Goal: Information Seeking & Learning: Learn about a topic

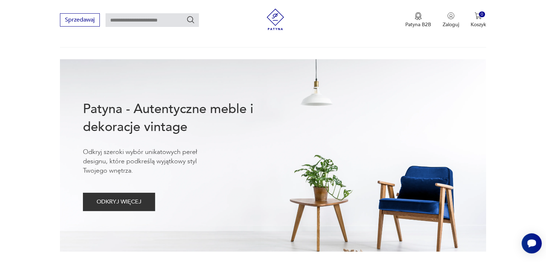
scroll to position [36, 0]
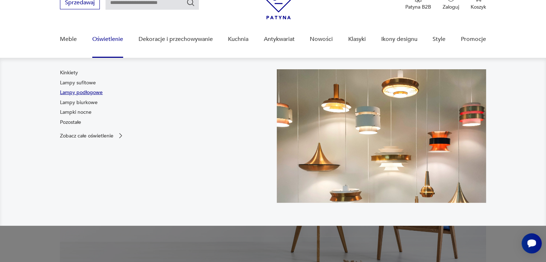
click at [86, 93] on link "Lampy podłogowe" at bounding box center [81, 92] width 43 height 7
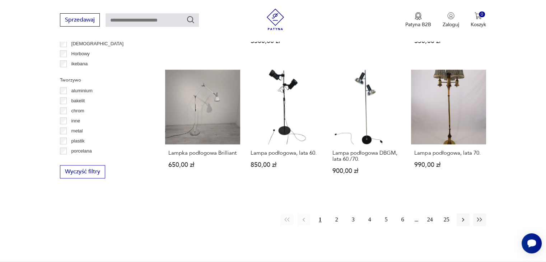
scroll to position [656, 0]
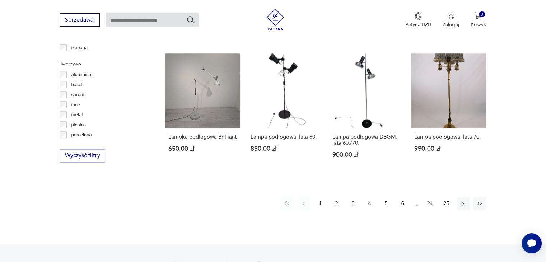
click at [336, 205] on button "2" at bounding box center [336, 203] width 13 height 13
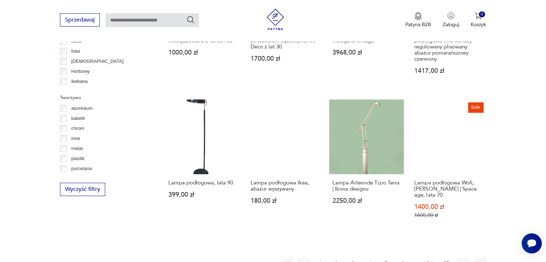
scroll to position [635, 0]
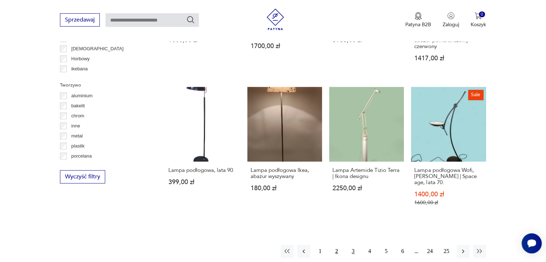
click at [352, 250] on button "3" at bounding box center [353, 251] width 13 height 13
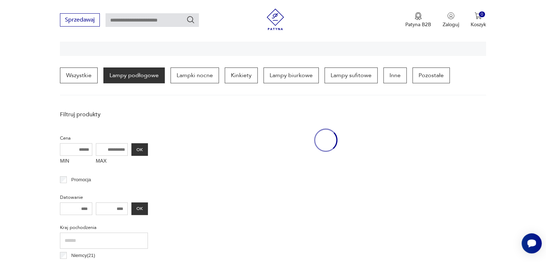
scroll to position [169, 0]
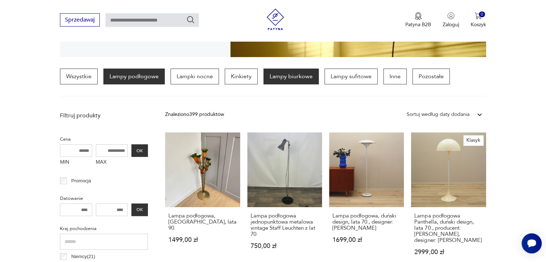
click at [287, 79] on p "Lampy biurkowe" at bounding box center [290, 77] width 55 height 16
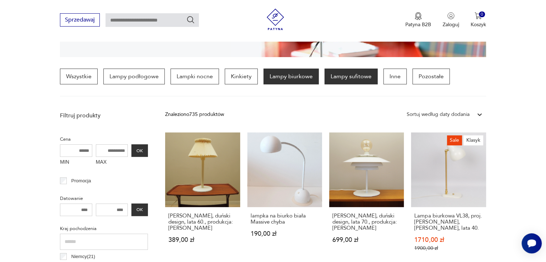
click at [349, 81] on p "Lampy sufitowe" at bounding box center [350, 77] width 53 height 16
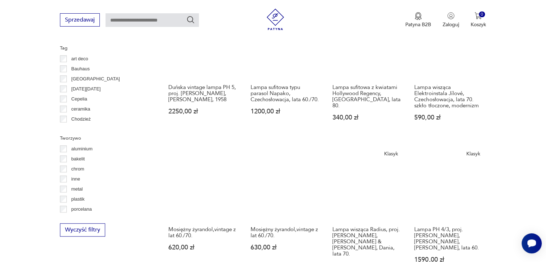
scroll to position [600, 0]
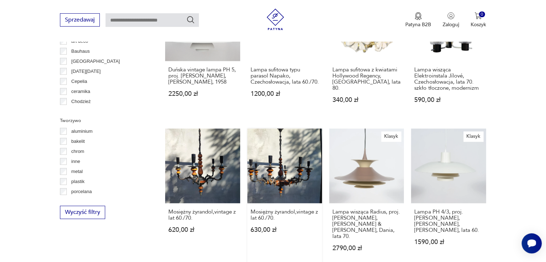
click at [276, 150] on link "Mosiężny żyrandol,vintage z lat 60./70. 630,00 zł" at bounding box center [284, 196] width 75 height 137
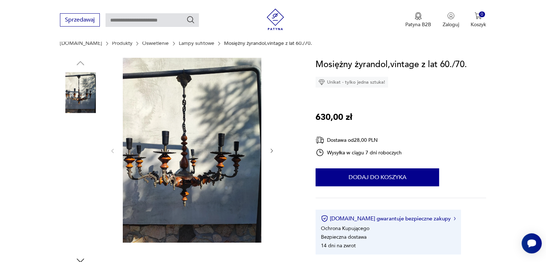
scroll to position [72, 0]
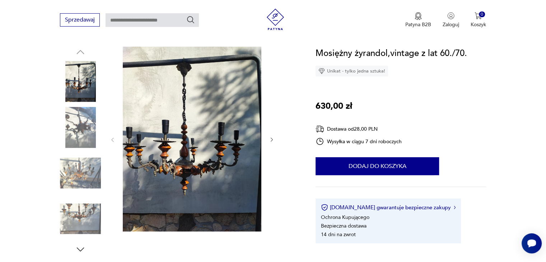
click at [270, 139] on icon "button" at bounding box center [272, 140] width 6 height 6
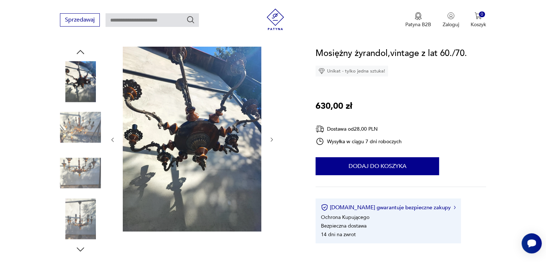
click at [270, 139] on icon "button" at bounding box center [272, 140] width 6 height 6
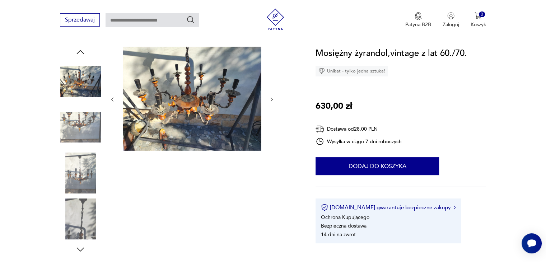
click at [271, 100] on icon "button" at bounding box center [272, 99] width 2 height 4
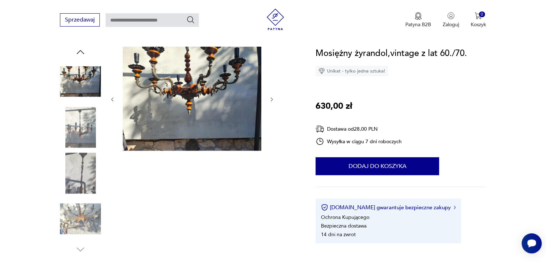
click at [271, 100] on icon "button" at bounding box center [272, 99] width 2 height 4
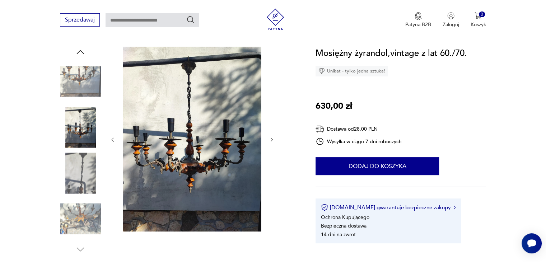
click at [271, 100] on div at bounding box center [191, 140] width 165 height 186
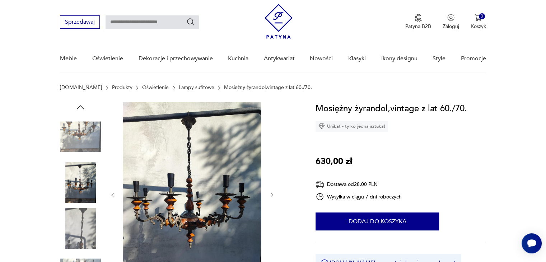
scroll to position [0, 0]
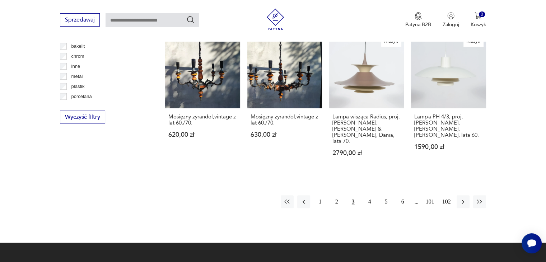
scroll to position [651, 0]
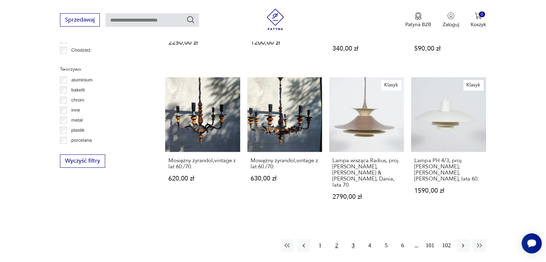
click at [337, 239] on button "2" at bounding box center [336, 245] width 13 height 13
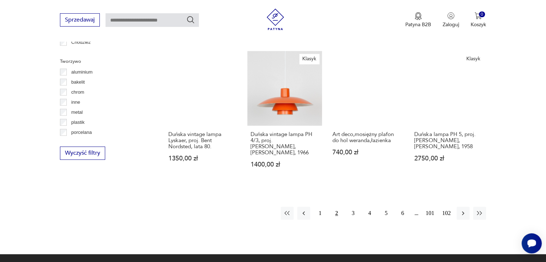
scroll to position [671, 0]
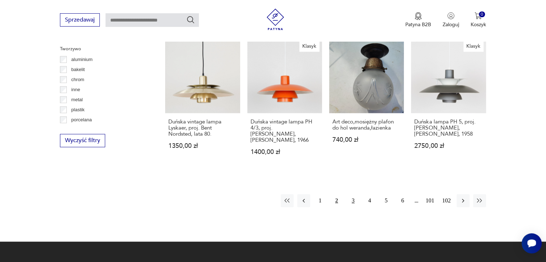
click at [353, 194] on button "3" at bounding box center [353, 200] width 13 height 13
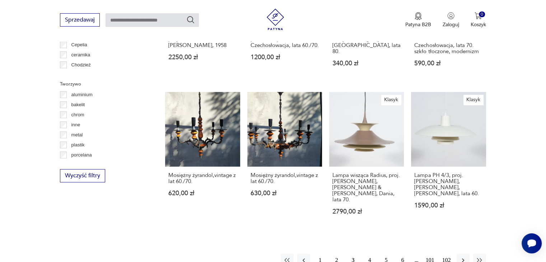
scroll to position [707, 0]
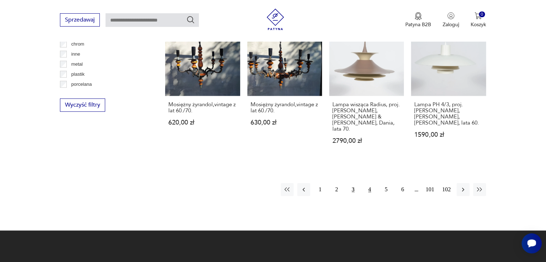
click at [371, 183] on button "4" at bounding box center [369, 189] width 13 height 13
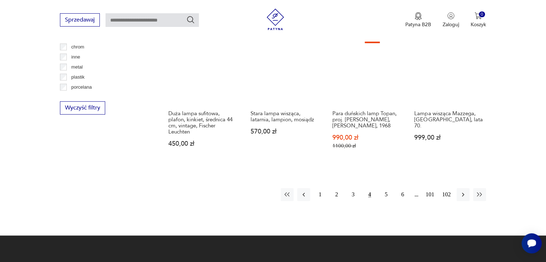
scroll to position [707, 0]
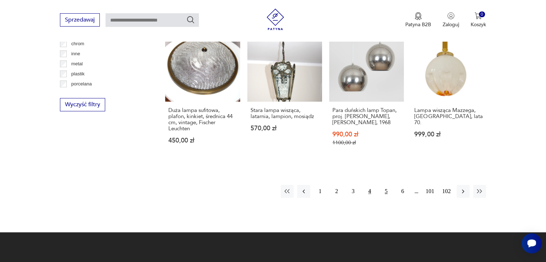
click at [386, 185] on button "5" at bounding box center [386, 191] width 13 height 13
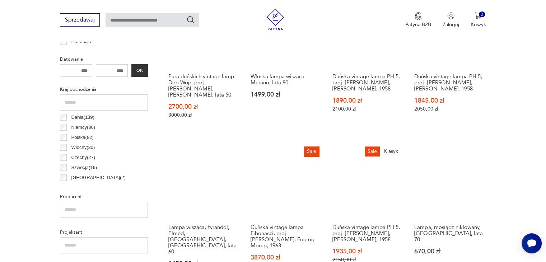
scroll to position [312, 0]
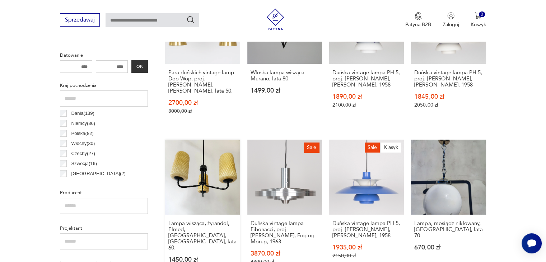
click at [219, 164] on link "Lampa wisząca, żyrandol, Elmed, [GEOGRAPHIC_DATA], [GEOGRAPHIC_DATA], lata 60. …" at bounding box center [202, 209] width 75 height 139
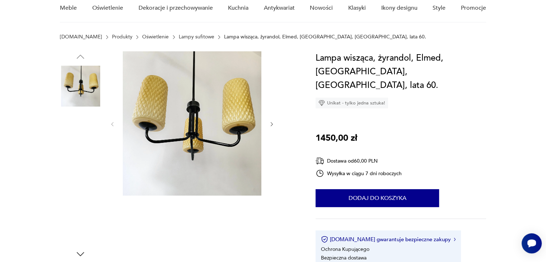
scroll to position [72, 0]
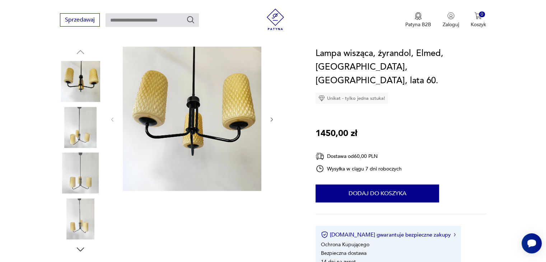
click at [82, 221] on img at bounding box center [80, 218] width 41 height 41
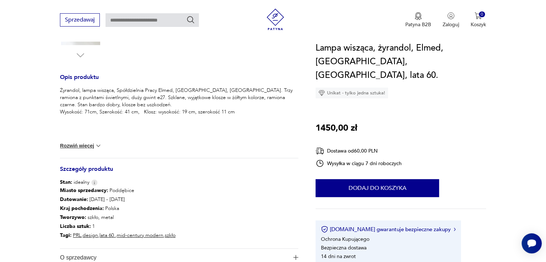
scroll to position [287, 0]
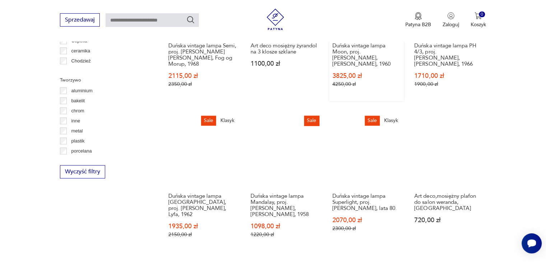
scroll to position [671, 0]
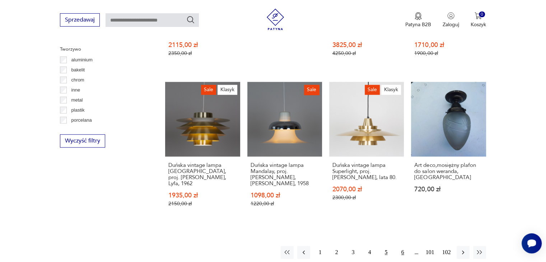
click at [403, 246] on button "6" at bounding box center [402, 252] width 13 height 13
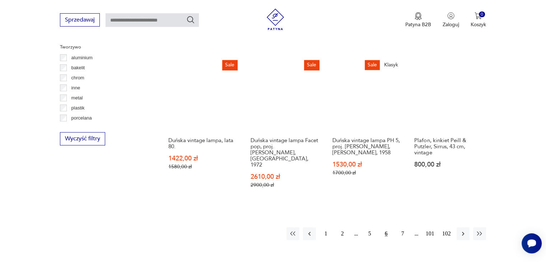
scroll to position [707, 0]
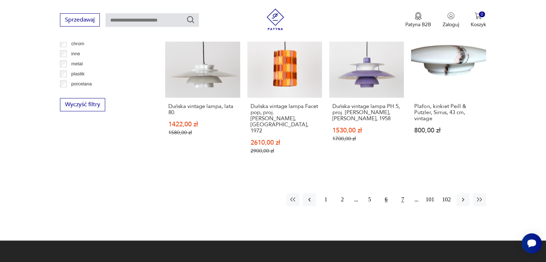
click at [403, 193] on button "7" at bounding box center [402, 199] width 13 height 13
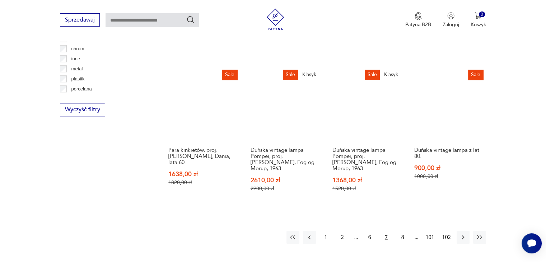
scroll to position [743, 0]
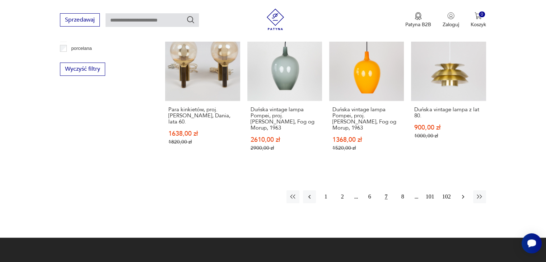
click at [464, 193] on icon "button" at bounding box center [462, 196] width 7 height 7
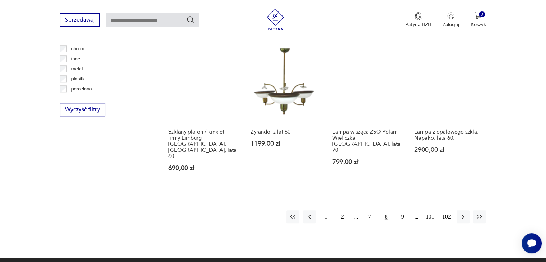
scroll to position [707, 0]
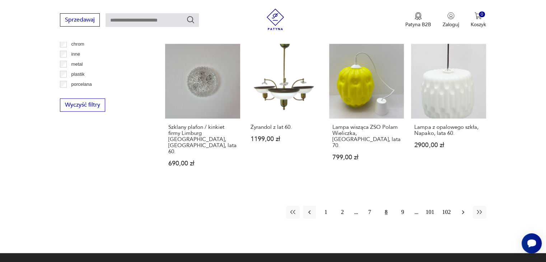
click at [461, 208] on icon "button" at bounding box center [462, 211] width 7 height 7
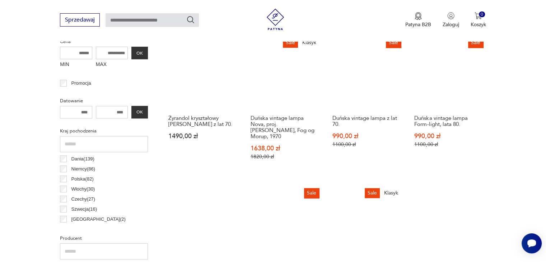
scroll to position [313, 0]
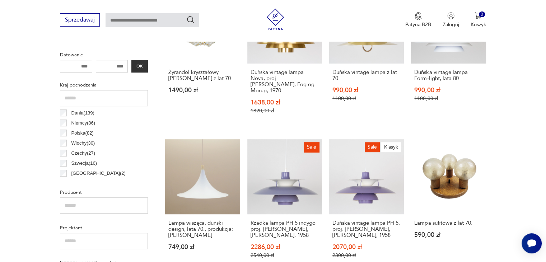
click at [75, 134] on p "Polska ( 82 )" at bounding box center [82, 133] width 22 height 8
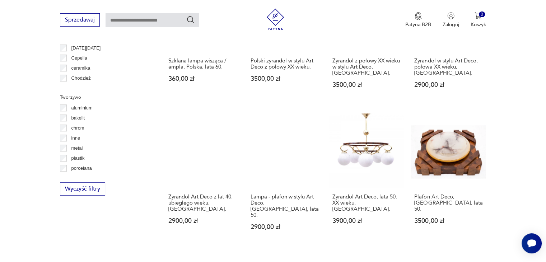
scroll to position [636, 0]
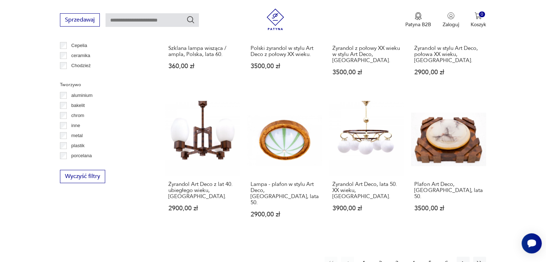
click at [381, 257] on button "2" at bounding box center [380, 263] width 13 height 13
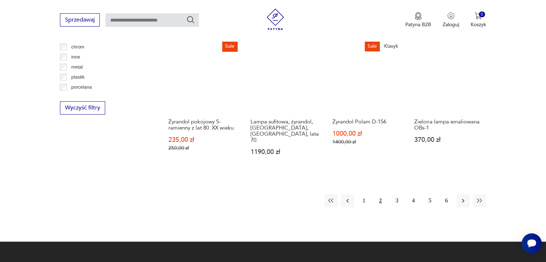
scroll to position [707, 0]
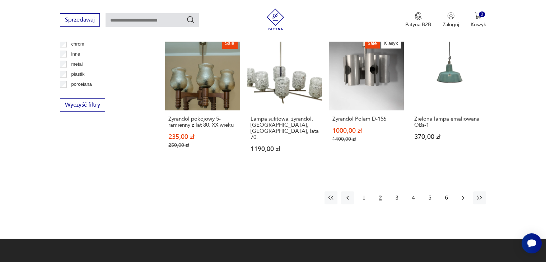
click at [464, 194] on icon "button" at bounding box center [462, 197] width 7 height 7
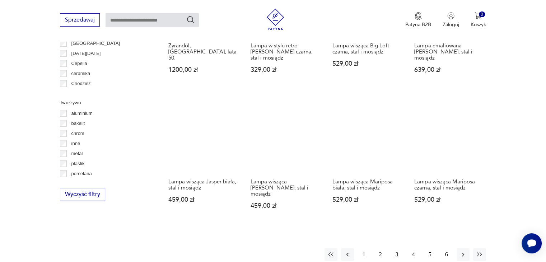
scroll to position [636, 0]
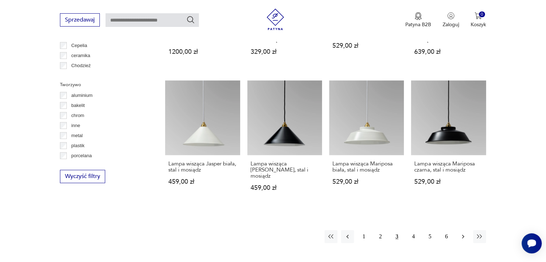
click at [461, 233] on icon "button" at bounding box center [462, 236] width 7 height 7
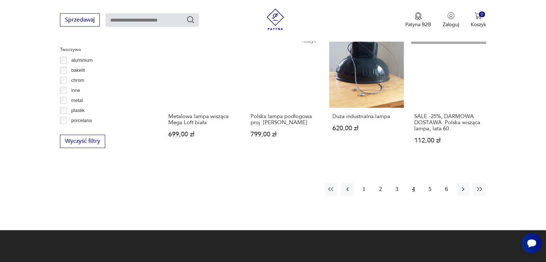
scroll to position [671, 0]
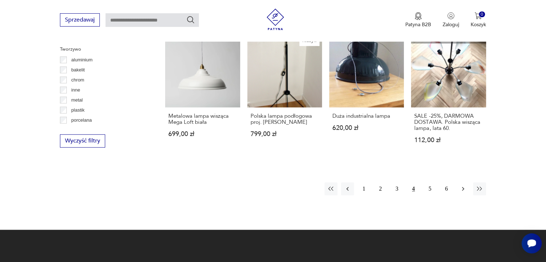
click at [462, 191] on icon "button" at bounding box center [462, 188] width 7 height 7
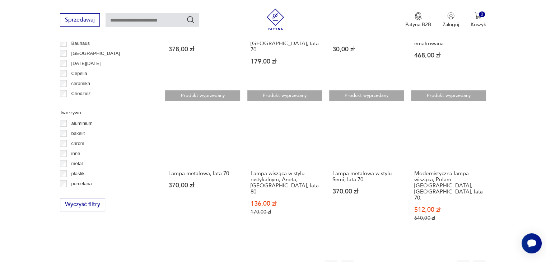
scroll to position [636, 0]
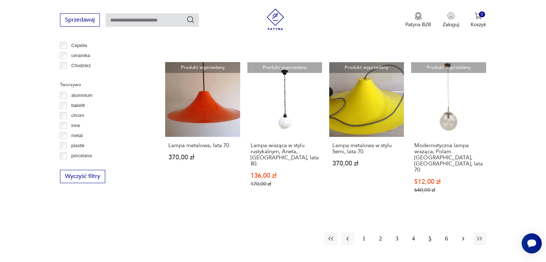
click at [458, 232] on button "button" at bounding box center [462, 238] width 13 height 13
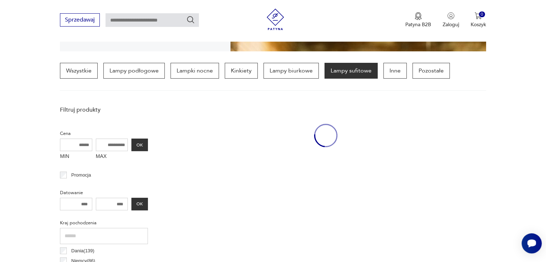
scroll to position [169, 0]
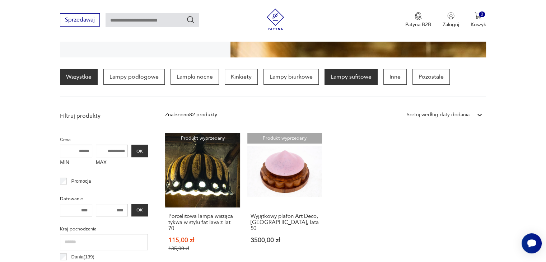
click at [78, 76] on link "Wszystkie" at bounding box center [79, 77] width 38 height 16
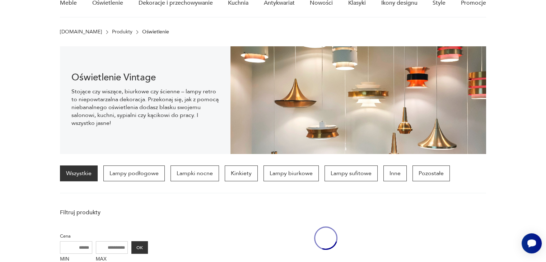
scroll to position [50, 0]
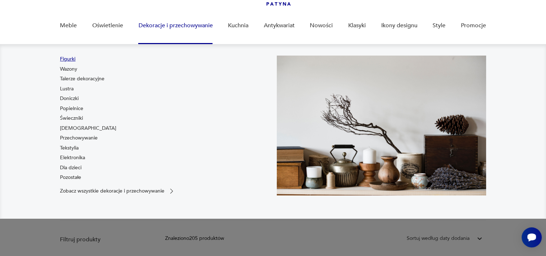
click at [71, 60] on link "Figurki" at bounding box center [67, 59] width 15 height 7
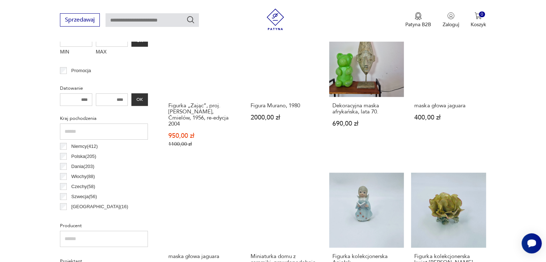
scroll to position [348, 0]
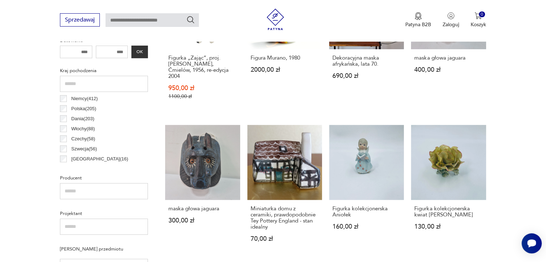
click at [78, 139] on p "Czechy ( 58 )" at bounding box center [83, 139] width 24 height 8
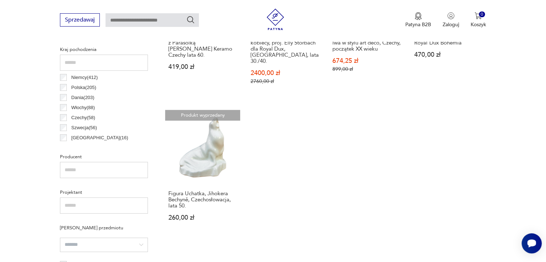
click at [81, 88] on p "Polska ( 205 )" at bounding box center [83, 88] width 25 height 8
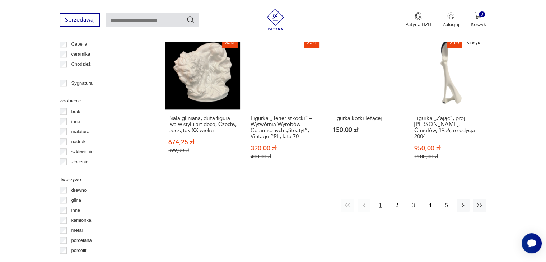
scroll to position [764, 0]
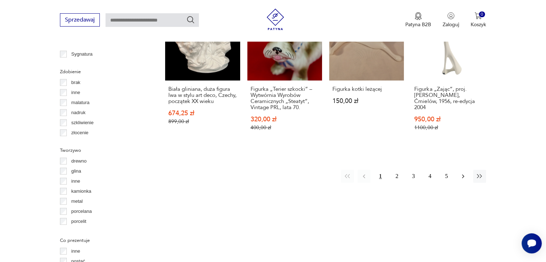
click at [461, 173] on icon "button" at bounding box center [462, 176] width 7 height 7
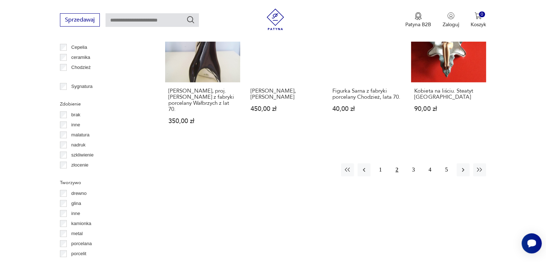
scroll to position [764, 0]
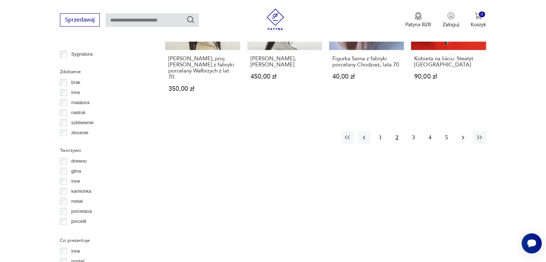
click at [465, 134] on icon "button" at bounding box center [462, 137] width 7 height 7
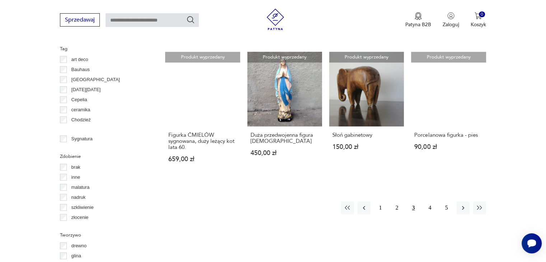
scroll to position [693, 0]
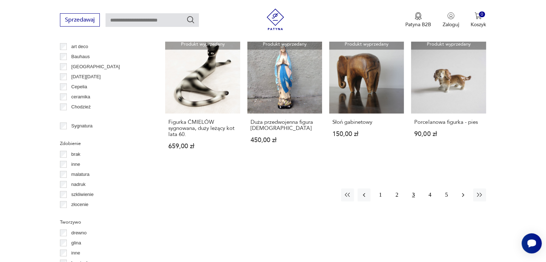
click at [457, 195] on button "button" at bounding box center [462, 194] width 13 height 13
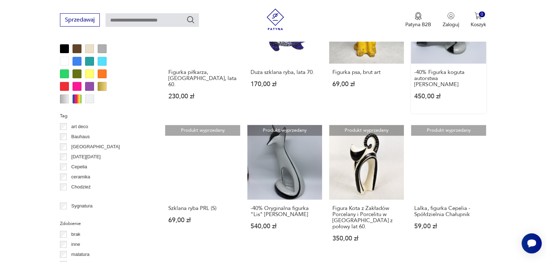
scroll to position [657, 0]
